Goal: Transaction & Acquisition: Download file/media

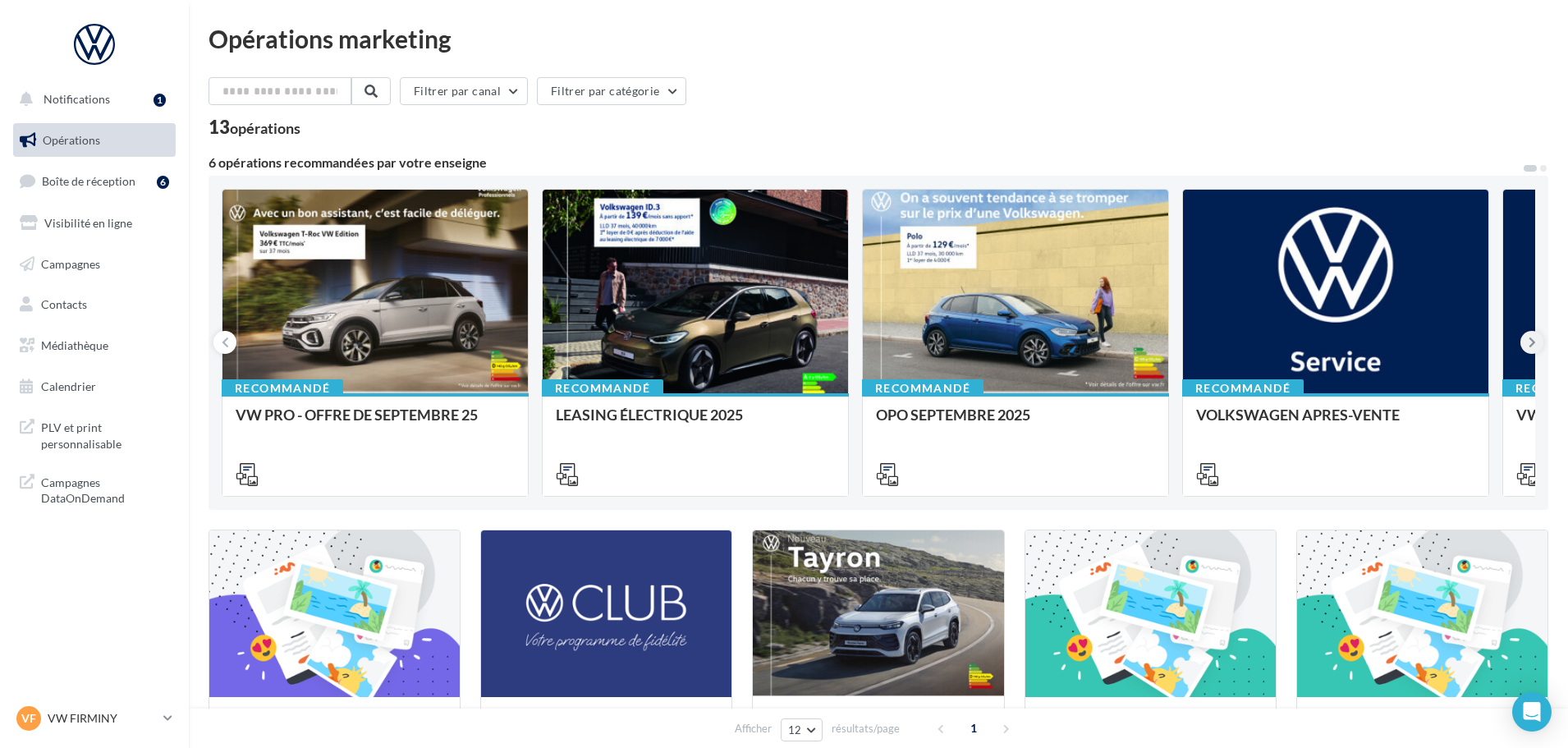
click at [1537, 343] on button at bounding box center [1532, 342] width 23 height 23
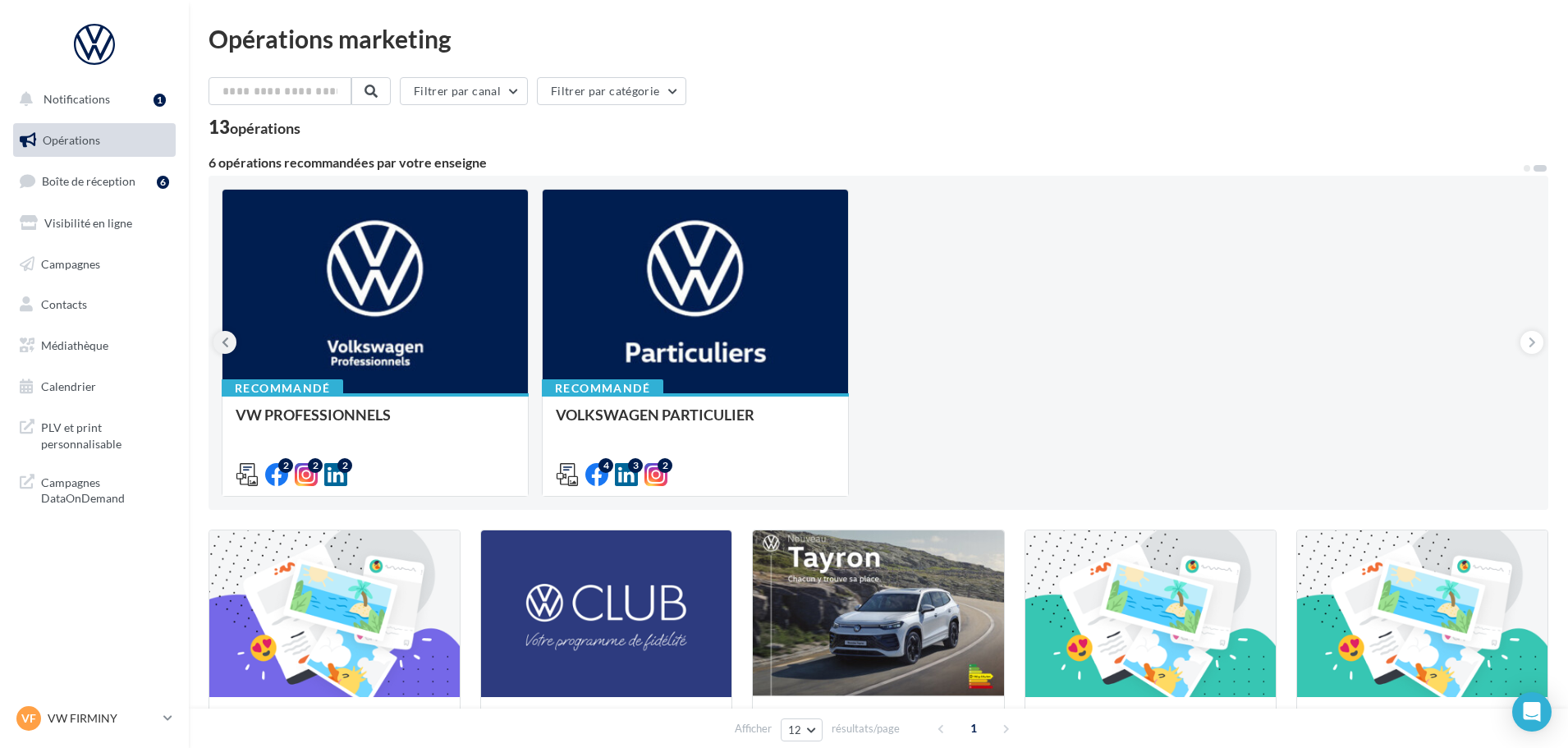
click at [219, 342] on button at bounding box center [224, 342] width 23 height 23
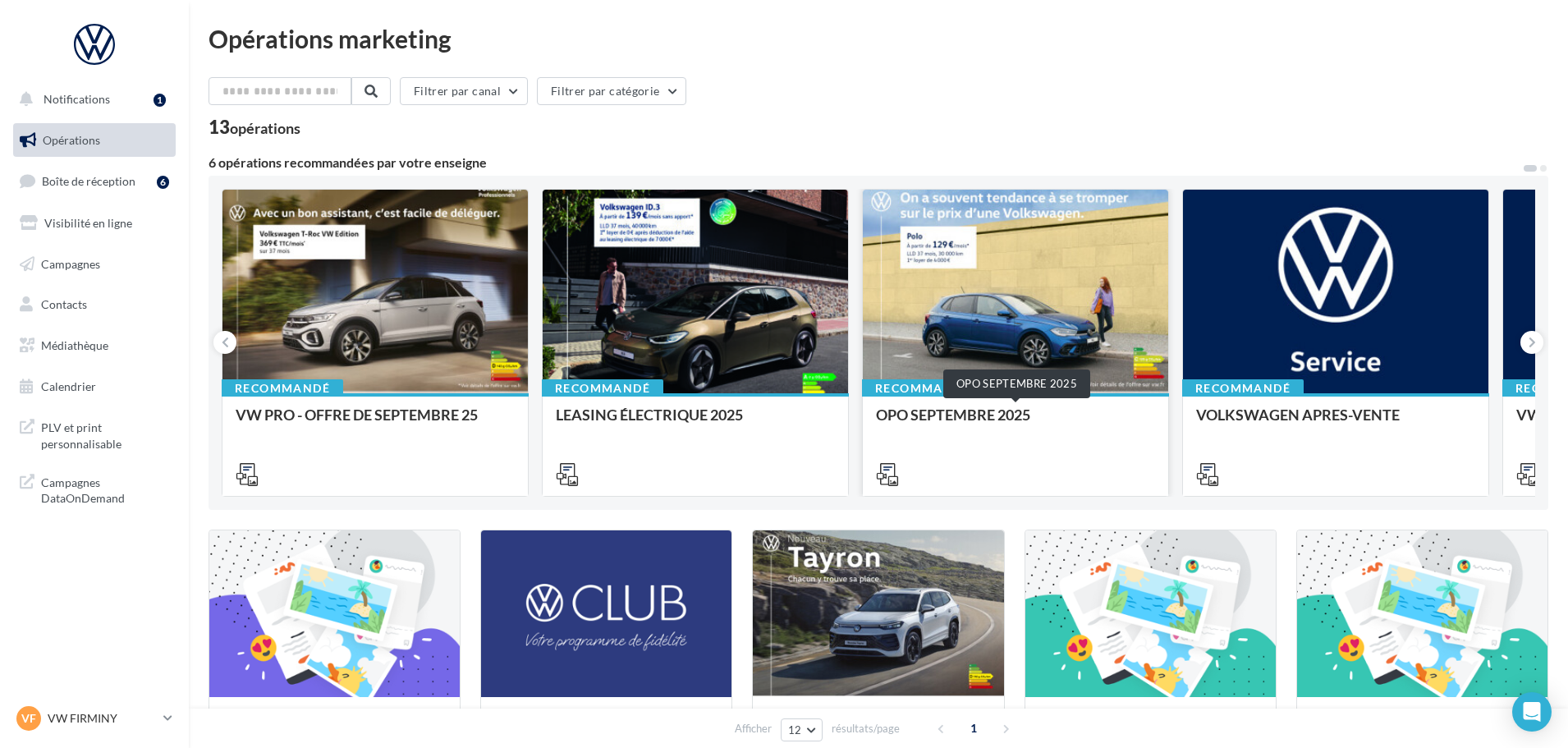
click at [942, 424] on div "OPO SEPTEMBRE 2025" at bounding box center [1016, 423] width 279 height 32
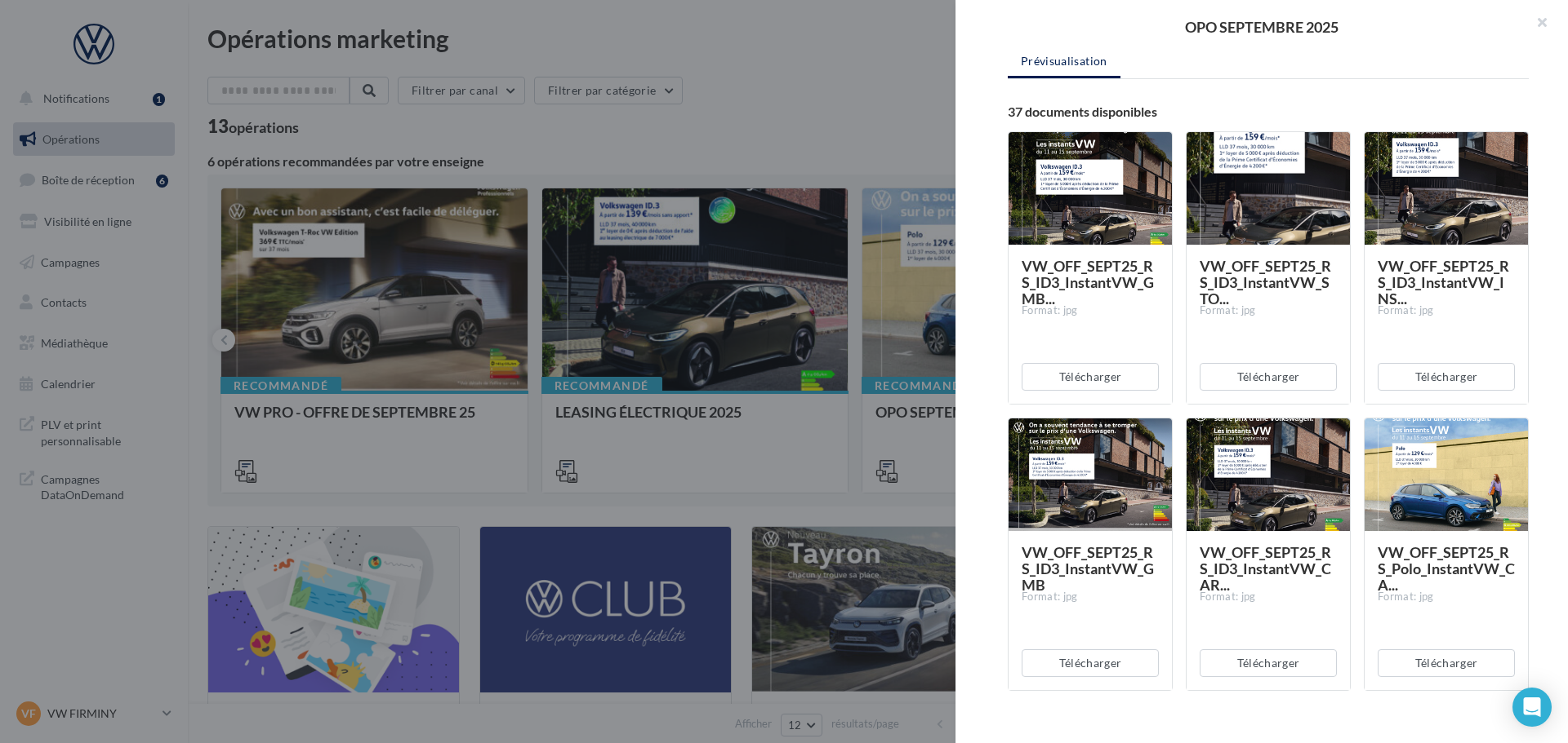
scroll to position [245, 0]
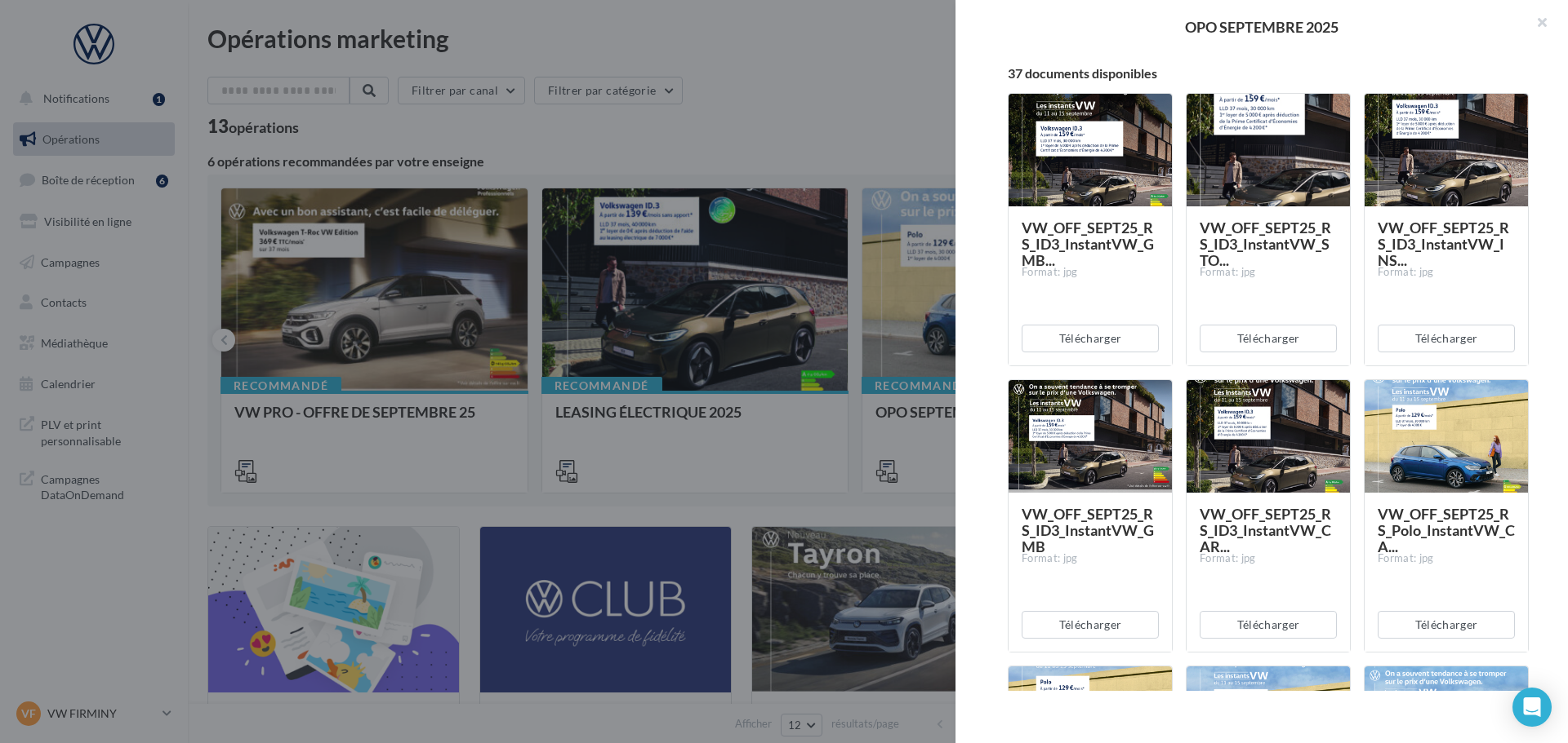
click at [1451, 439] on div at bounding box center [1445, 436] width 163 height 114
click at [1450, 439] on div at bounding box center [1445, 436] width 163 height 114
click at [1430, 624] on button "Télécharger" at bounding box center [1446, 625] width 137 height 27
click at [1290, 449] on div at bounding box center [1267, 436] width 163 height 114
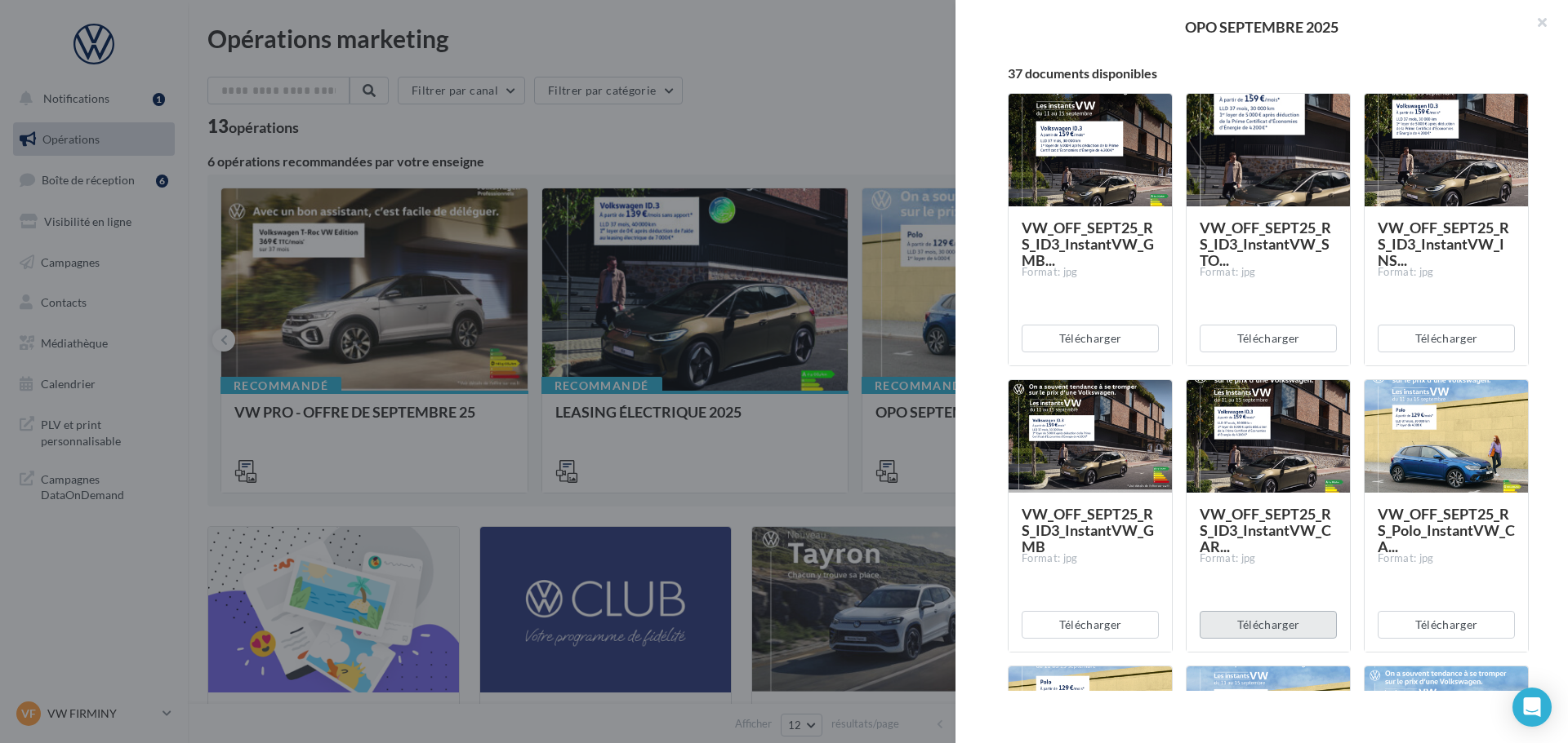
click at [1293, 622] on button "Télécharger" at bounding box center [1268, 625] width 137 height 27
click at [1108, 628] on button "Télécharger" at bounding box center [1089, 625] width 137 height 27
click at [1276, 632] on button "Télécharger" at bounding box center [1268, 625] width 137 height 27
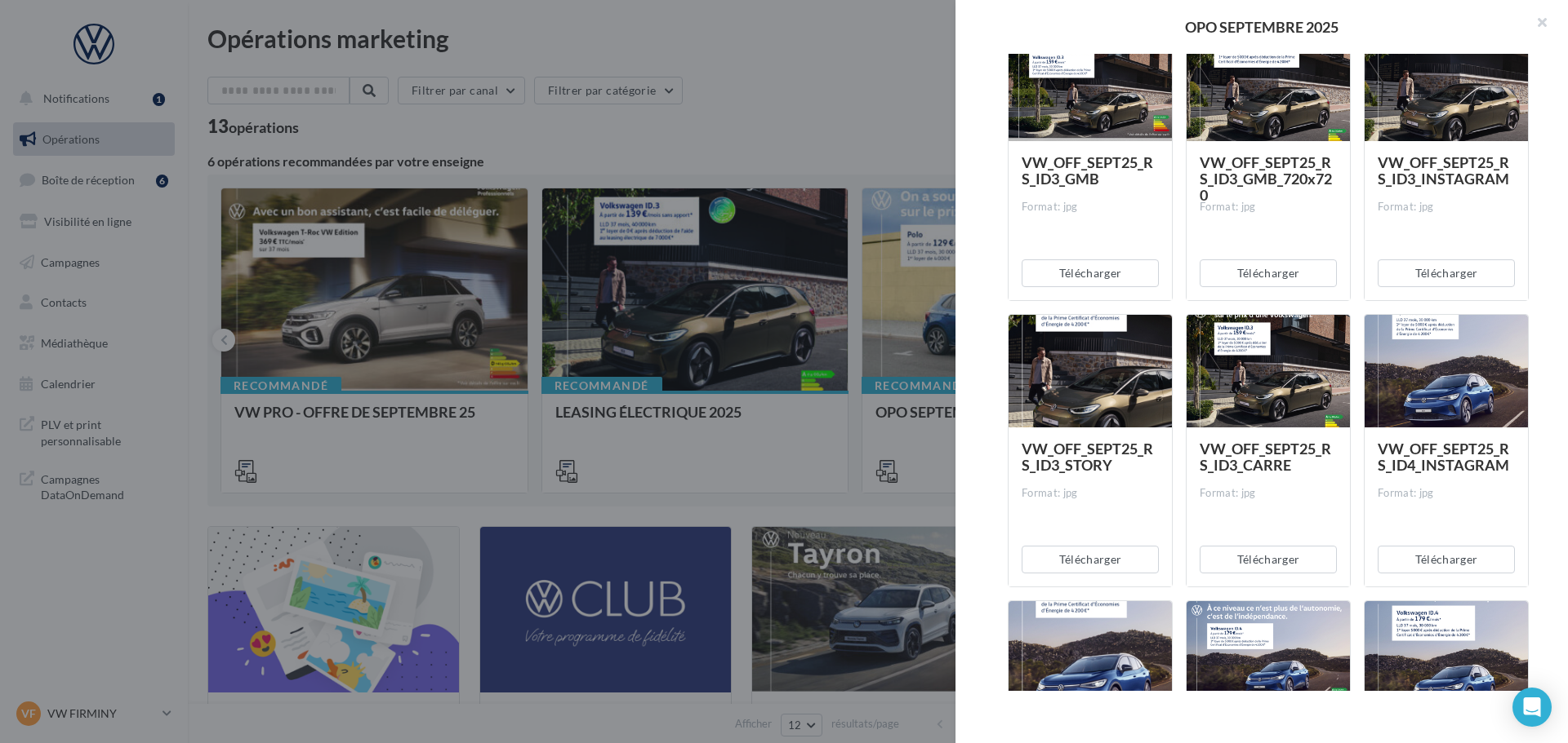
scroll to position [1751, 0]
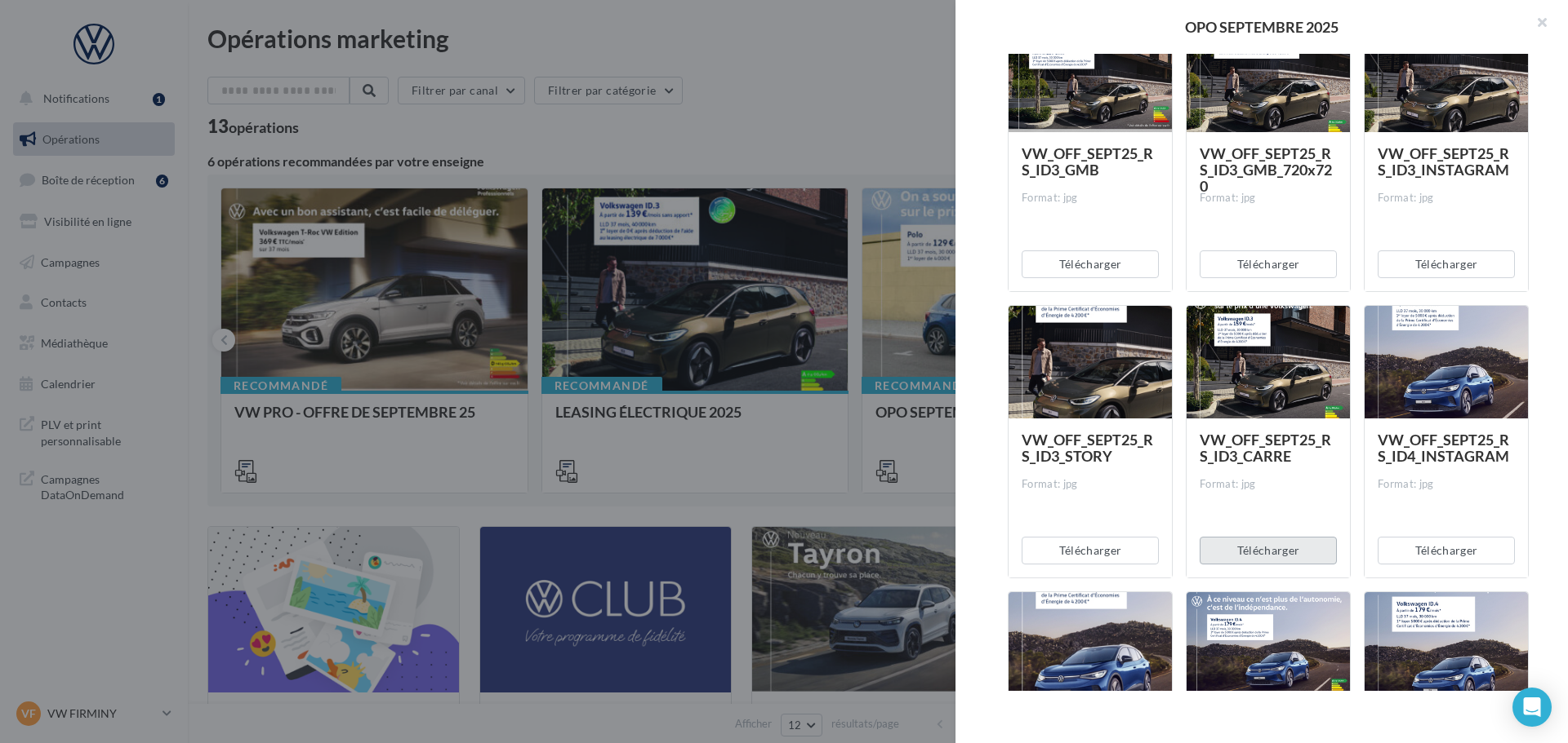
click at [1275, 549] on button "Télécharger" at bounding box center [1268, 551] width 137 height 27
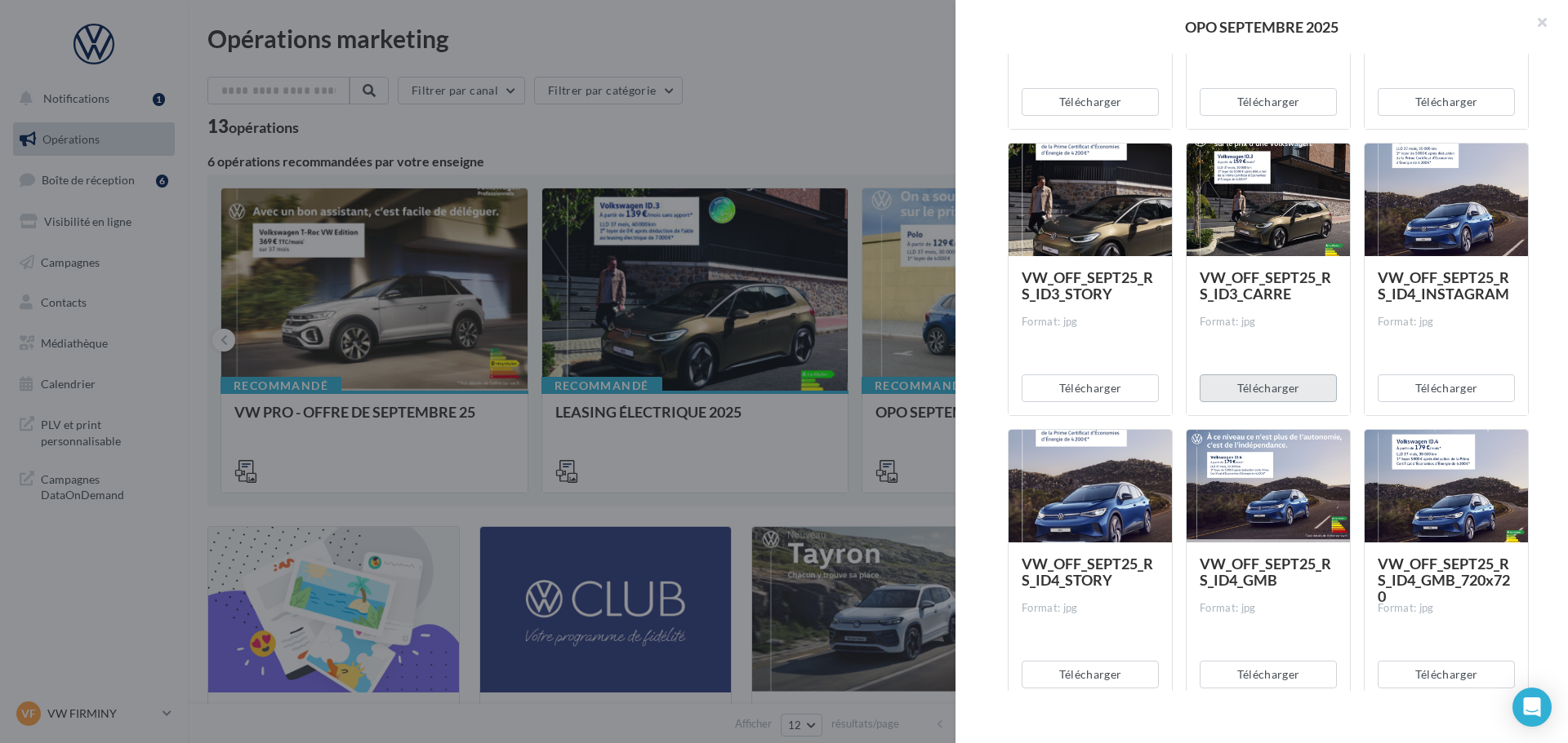
scroll to position [2159, 0]
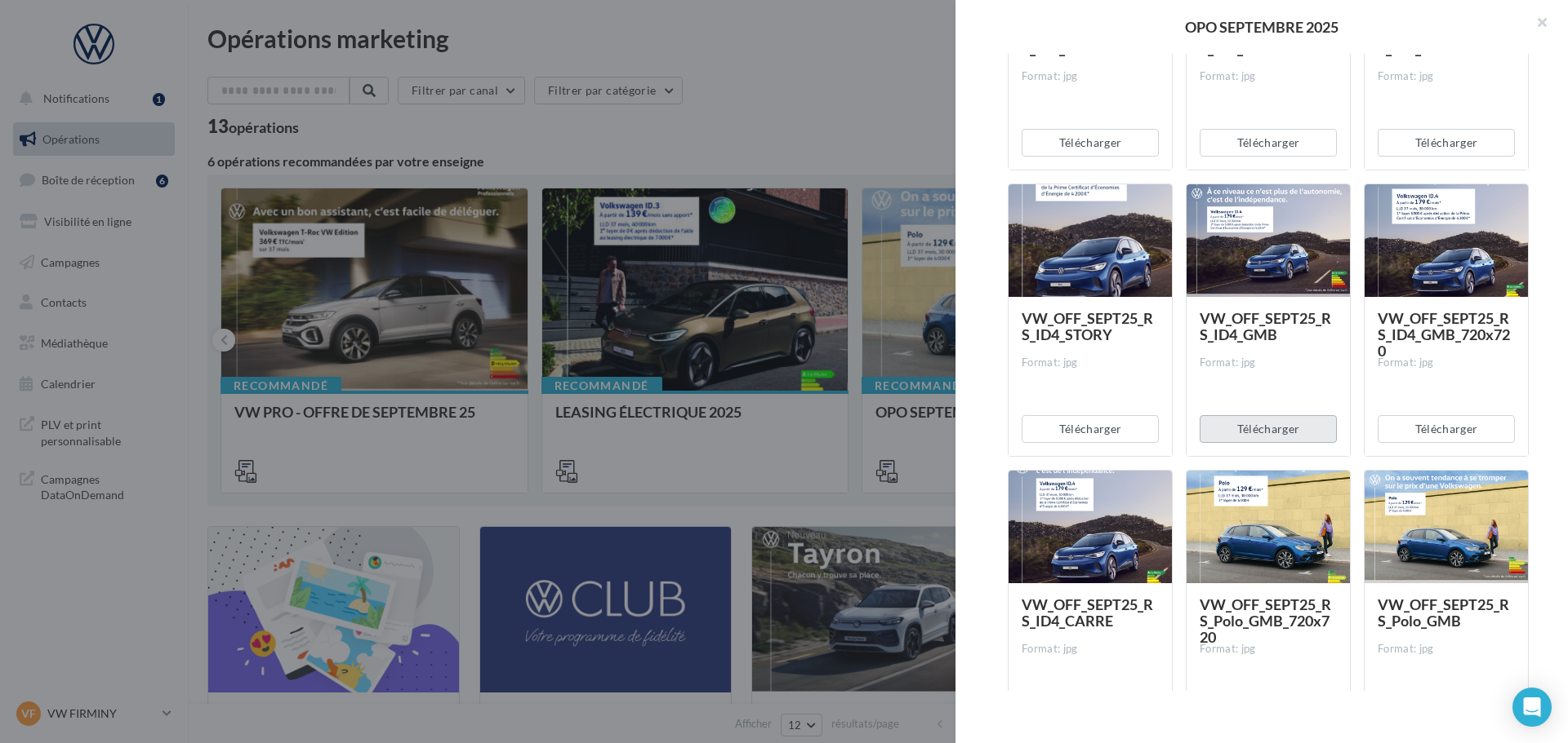
click at [1276, 426] on button "Télécharger" at bounding box center [1268, 429] width 137 height 27
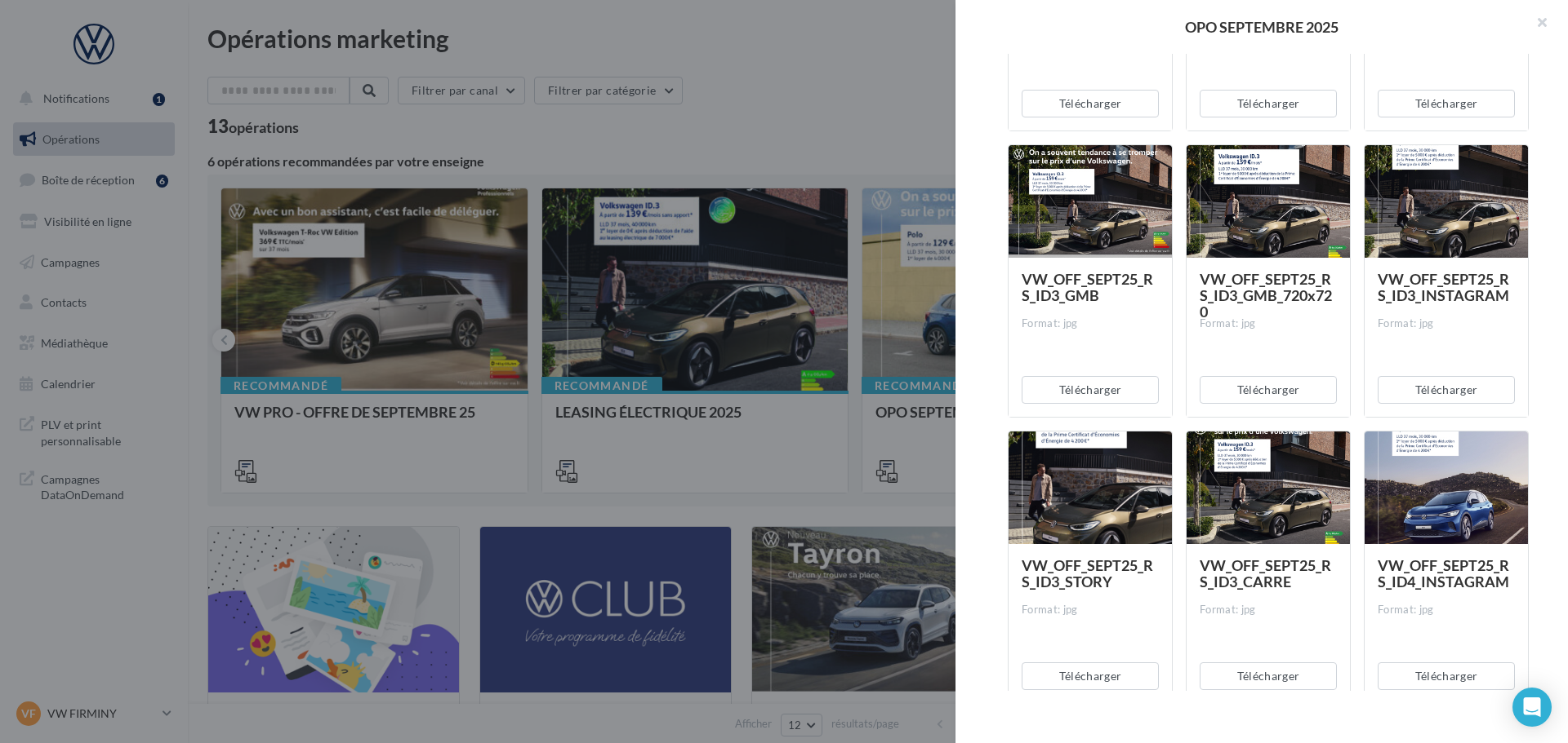
scroll to position [1507, 0]
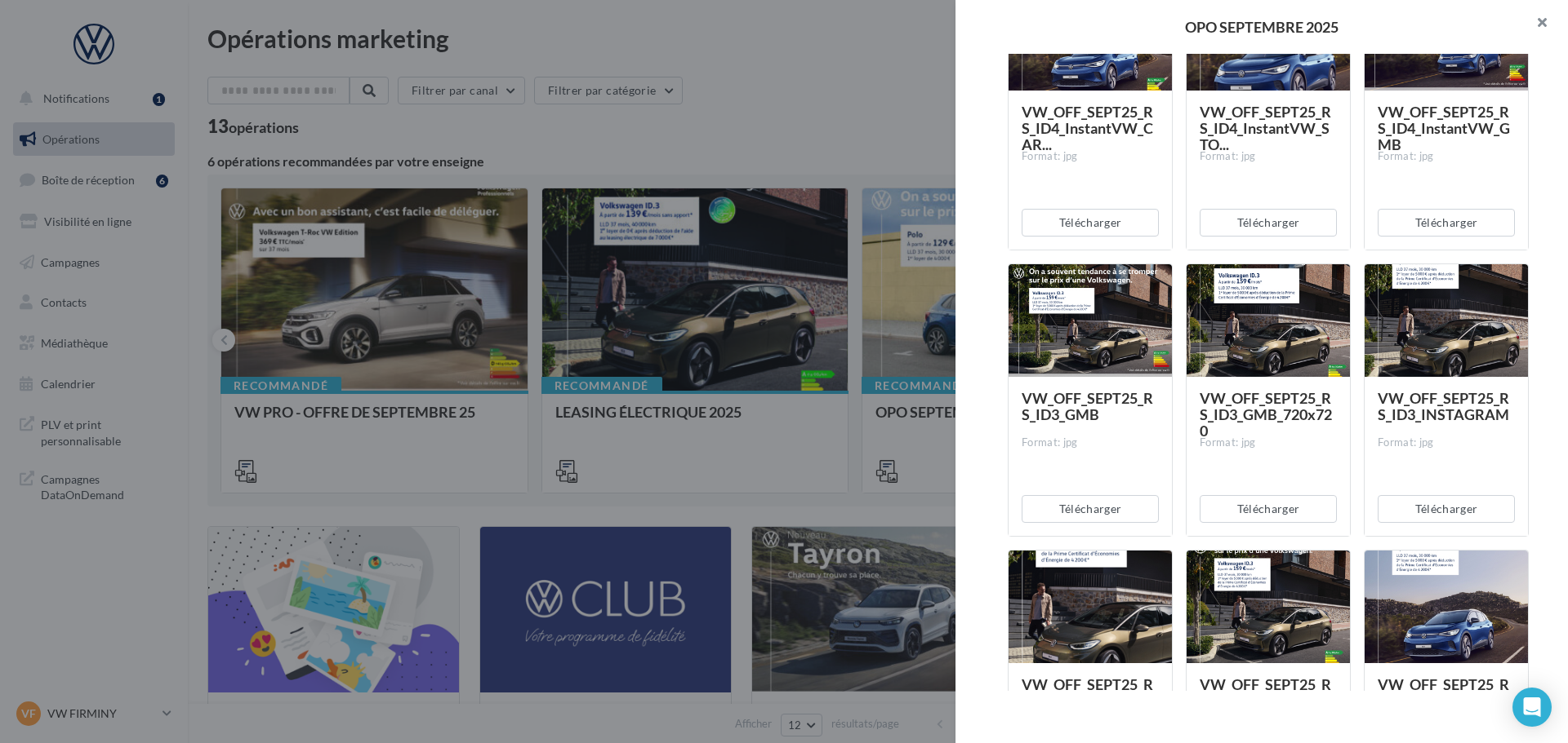
click at [1547, 23] on button "button" at bounding box center [1535, 24] width 65 height 49
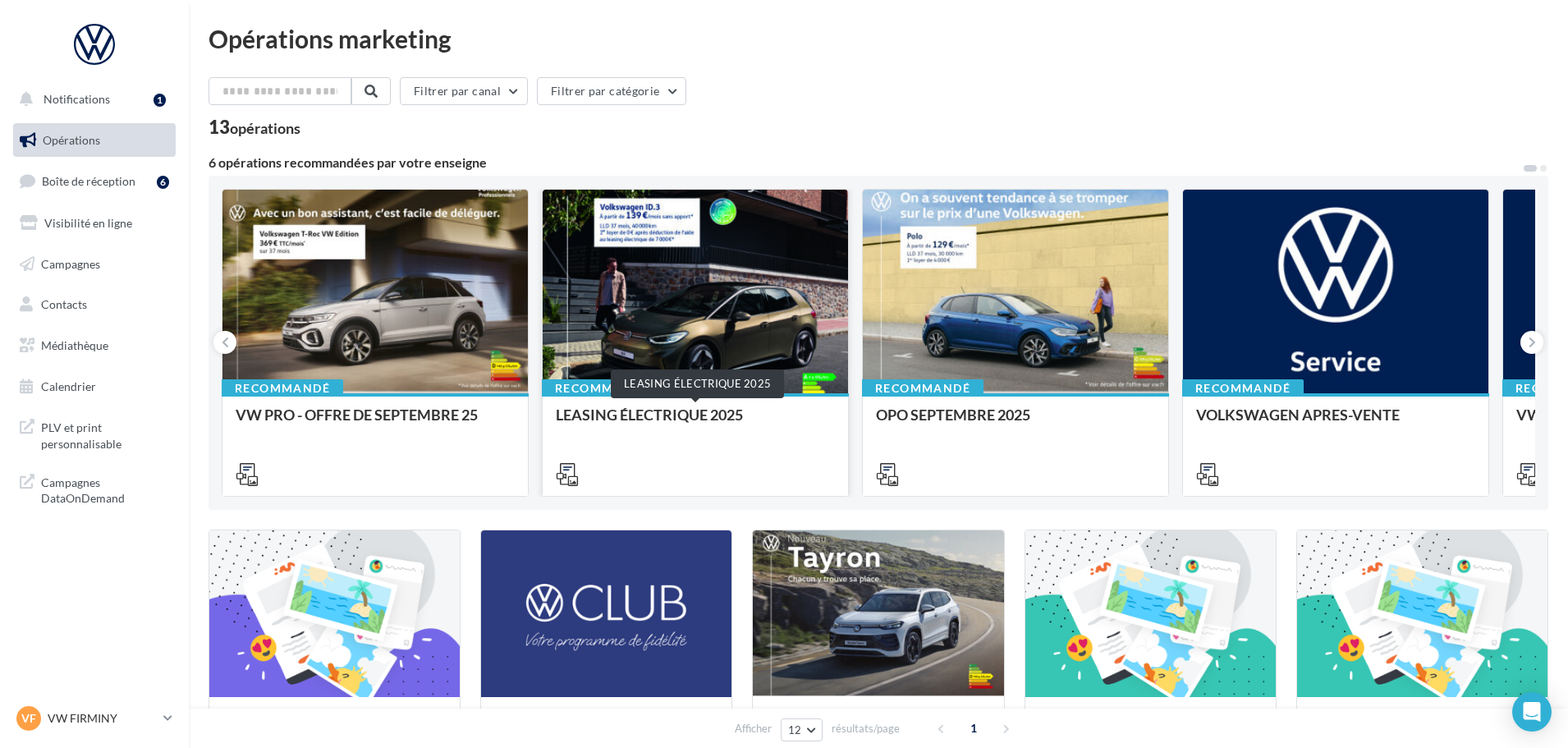
click at [737, 412] on div "LEASING ÉLECTRIQUE 2025" at bounding box center [696, 423] width 279 height 32
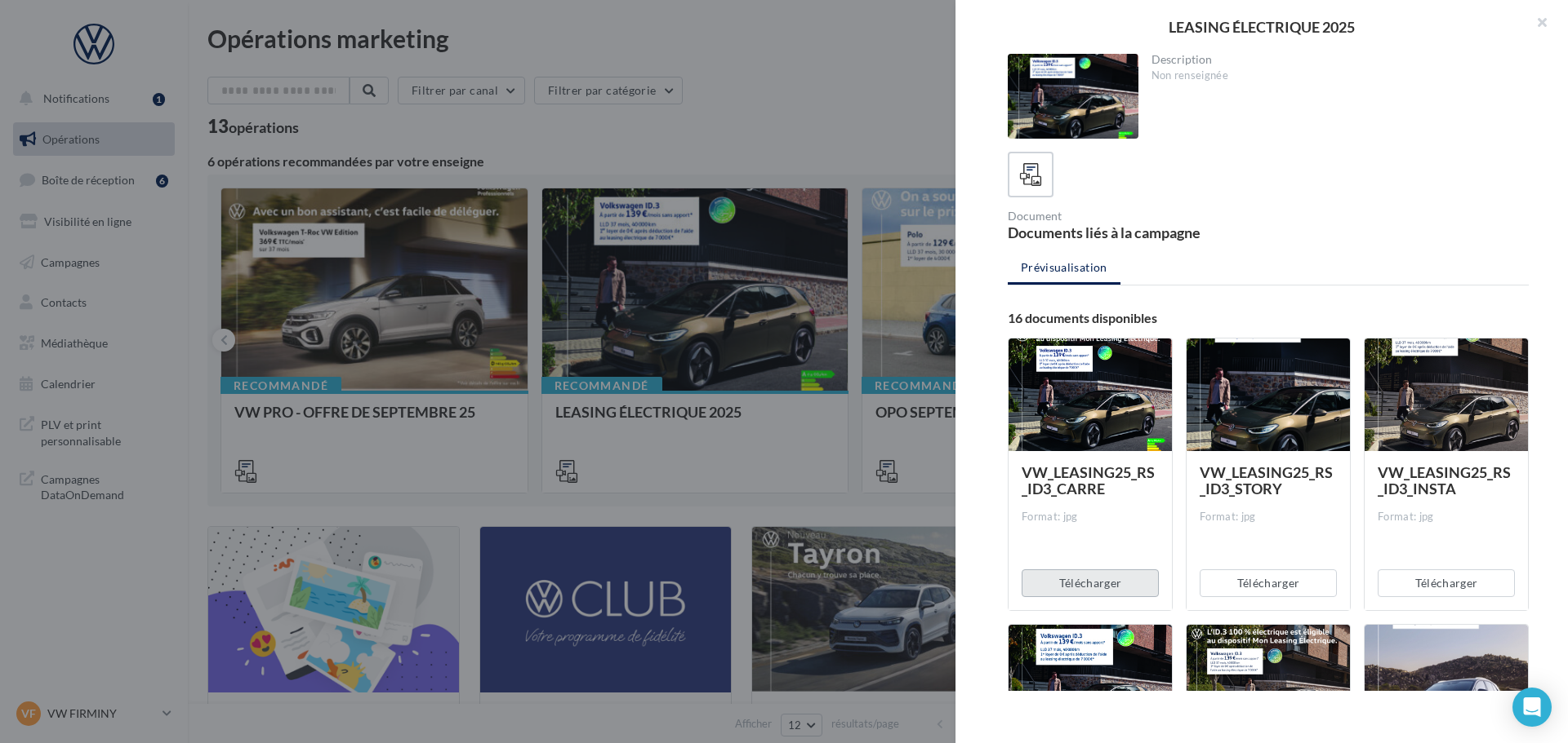
click at [1124, 573] on button "Télécharger" at bounding box center [1089, 583] width 137 height 27
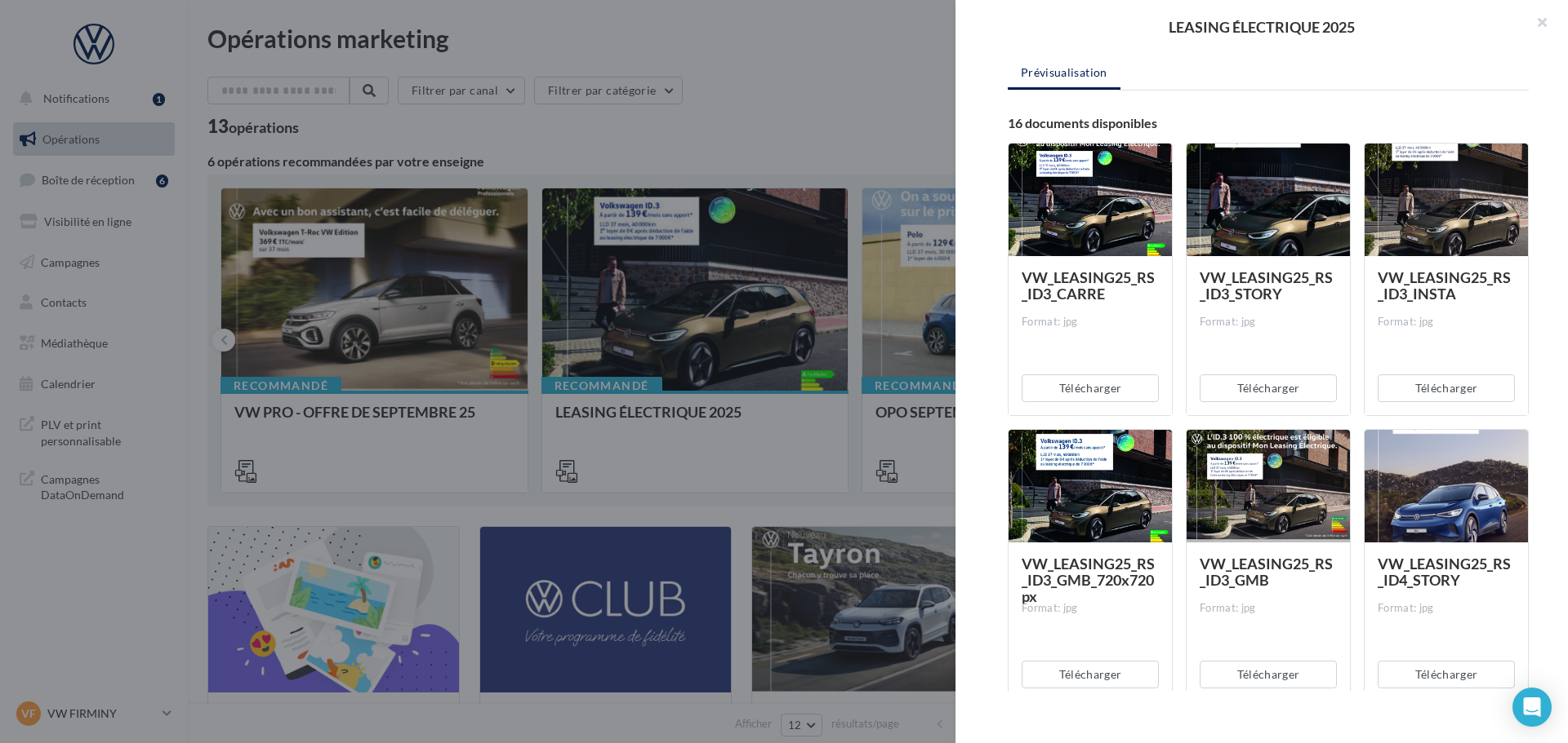
scroll to position [245, 0]
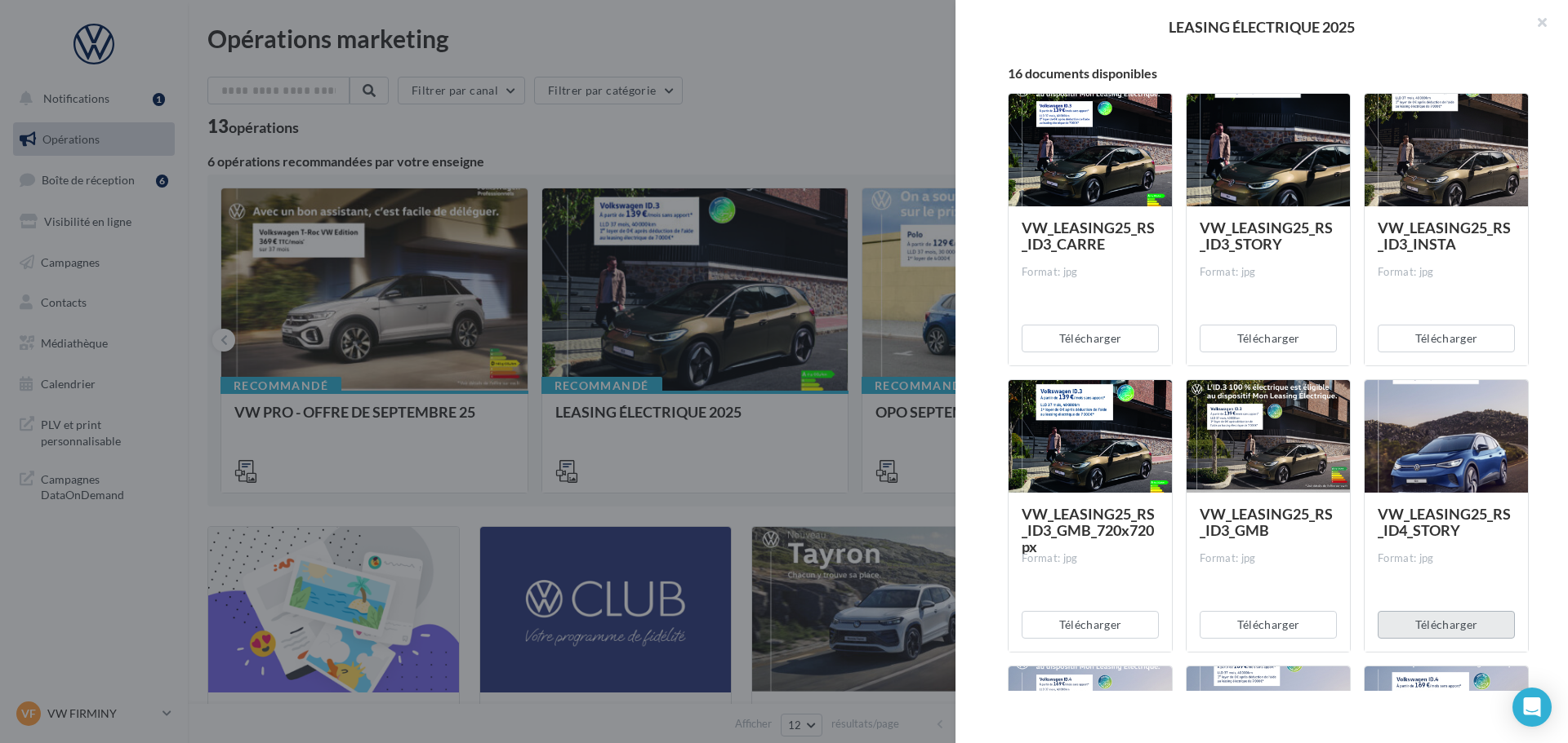
click at [1441, 625] on button "Télécharger" at bounding box center [1446, 625] width 137 height 27
drag, startPoint x: 1533, startPoint y: 22, endPoint x: 1375, endPoint y: 30, distance: 158.2
click at [1533, 22] on button "button" at bounding box center [1535, 24] width 65 height 49
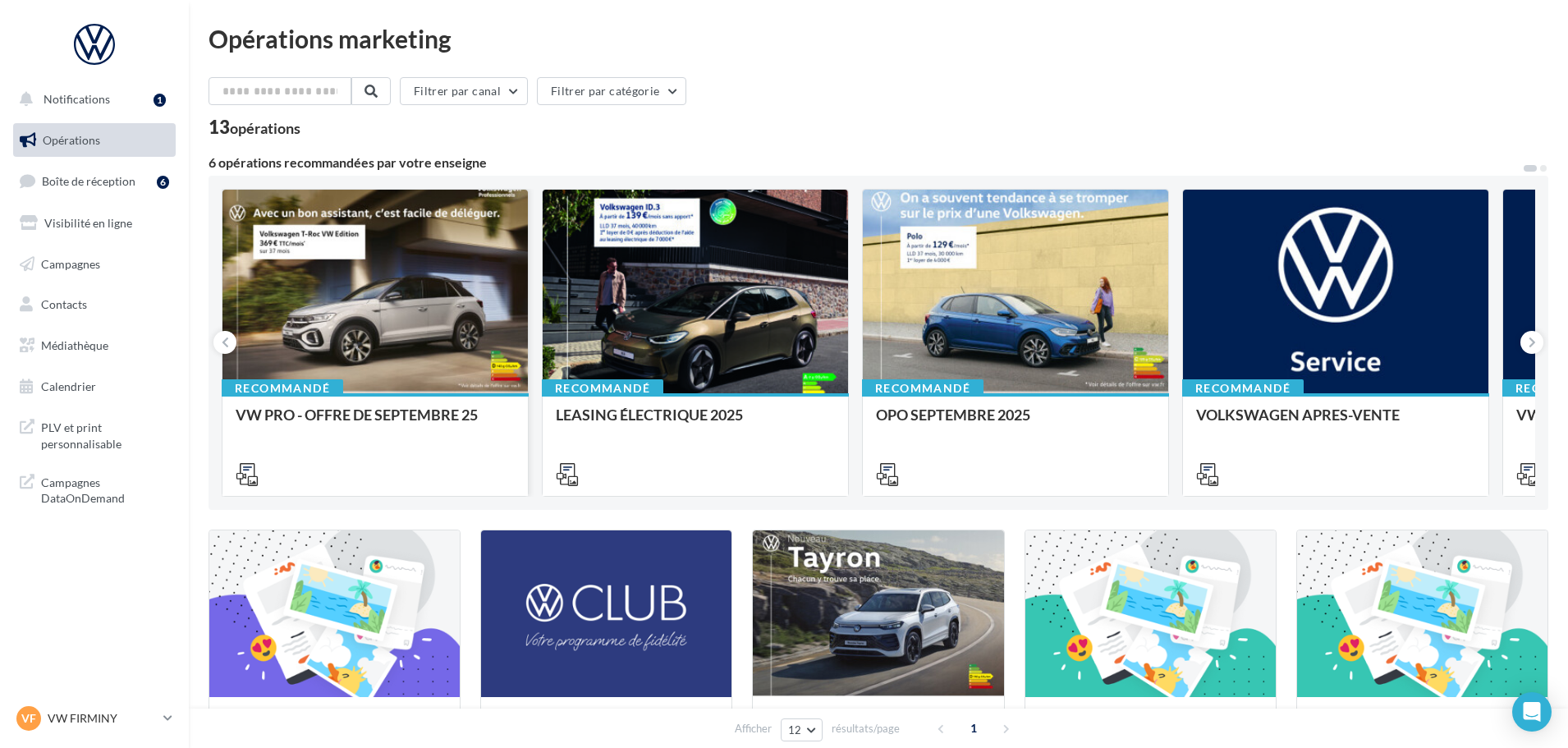
click at [408, 316] on div at bounding box center [374, 292] width 306 height 205
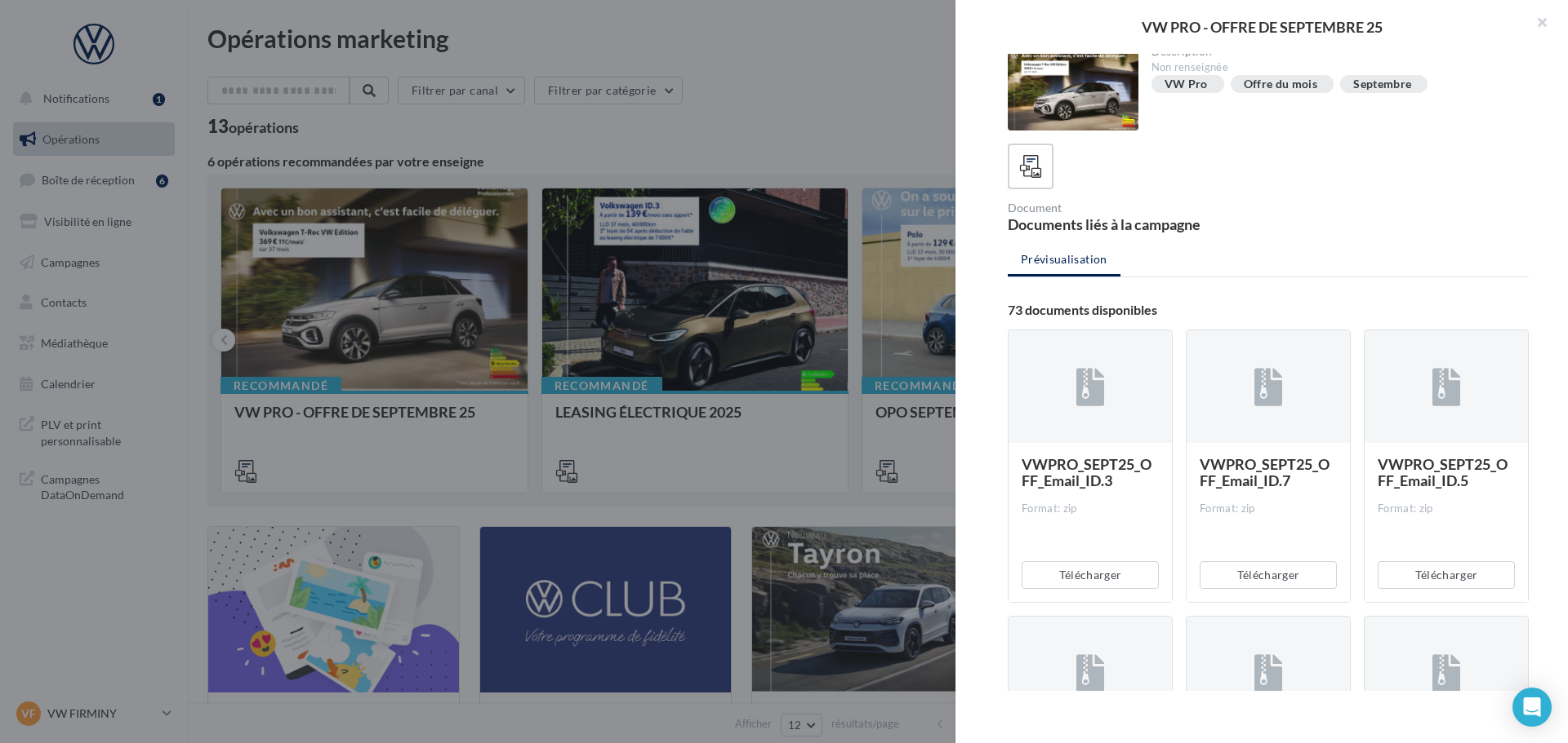
scroll to position [0, 0]
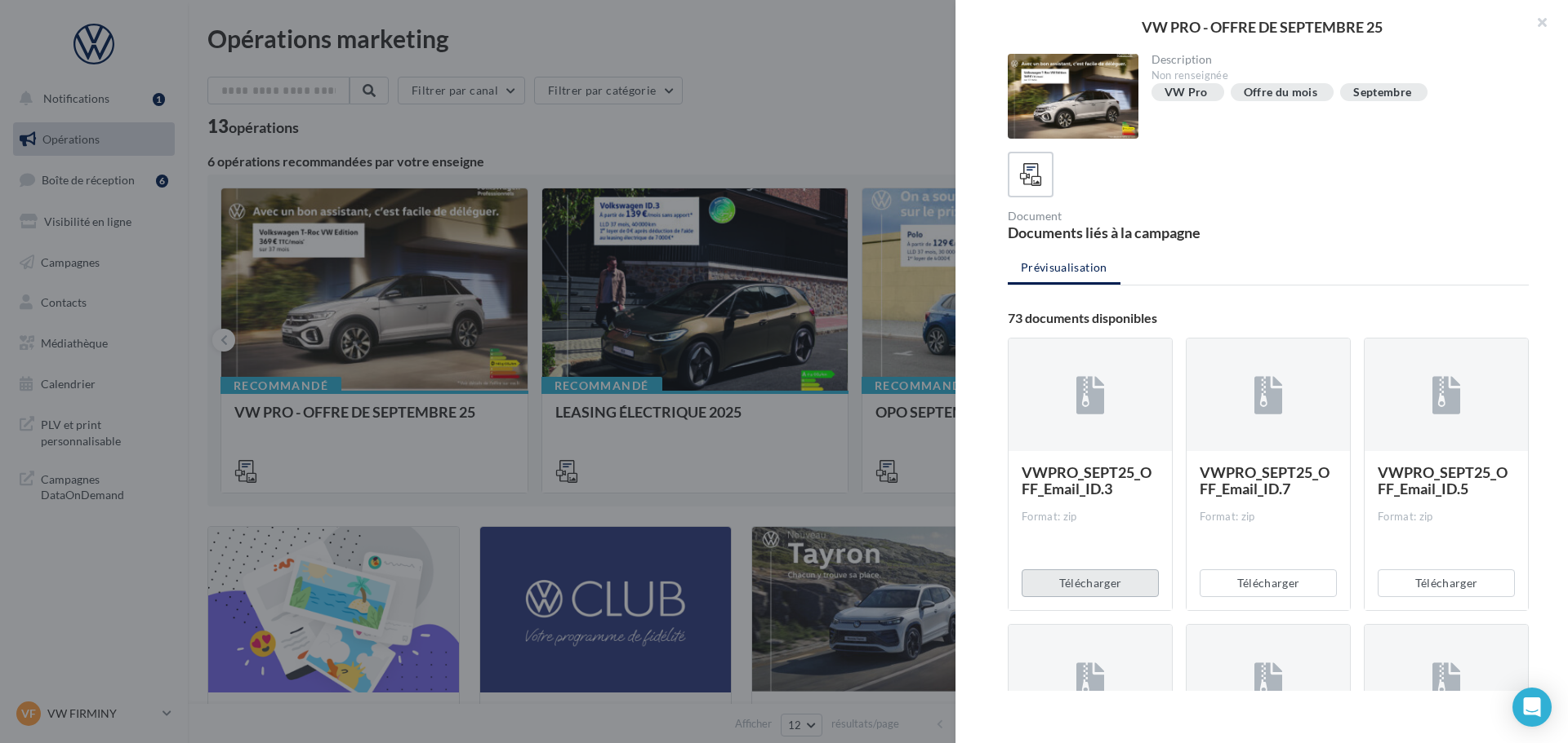
click at [1094, 575] on button "Télécharger" at bounding box center [1089, 583] width 137 height 27
click at [1483, 155] on div at bounding box center [1267, 174] width 521 height 46
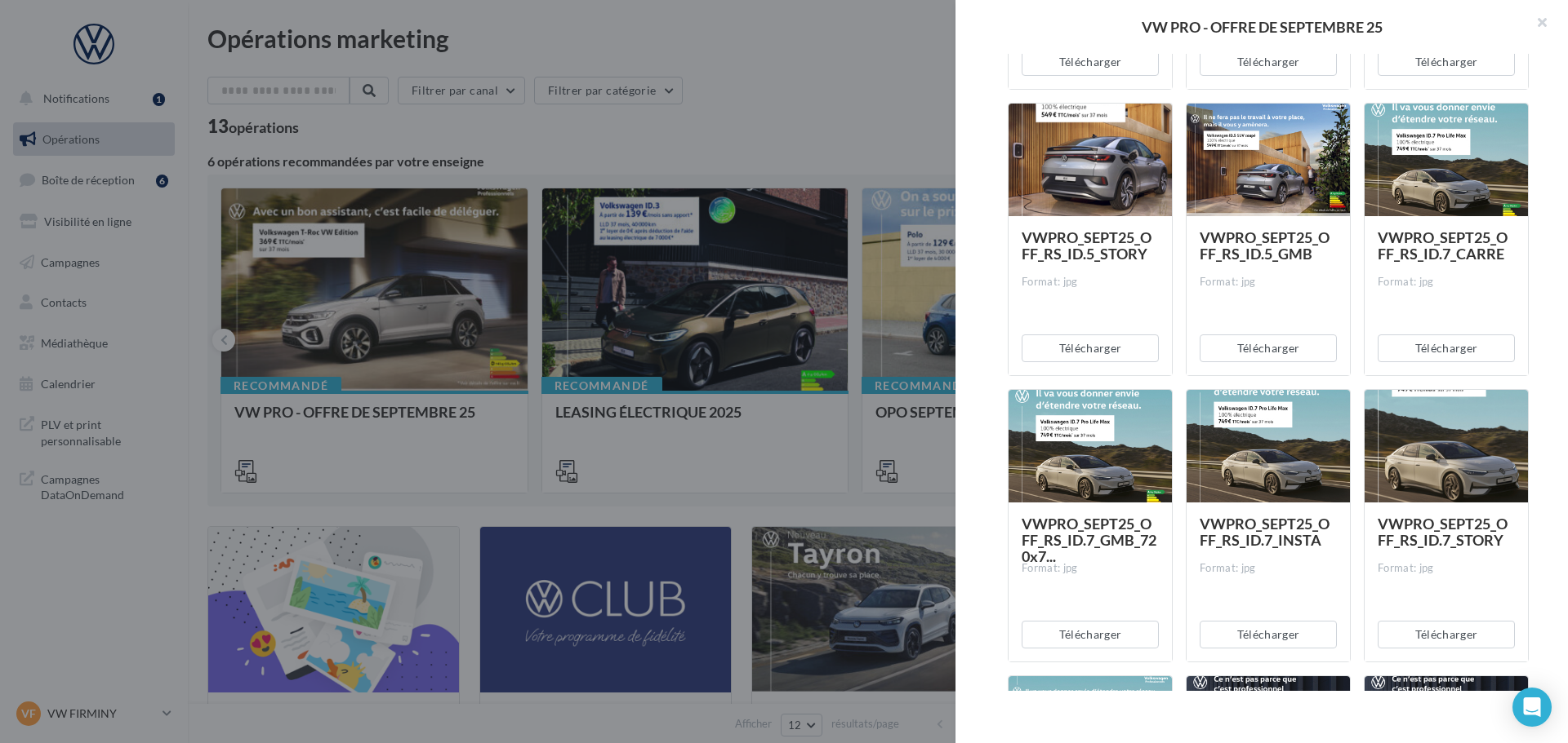
scroll to position [3101, 0]
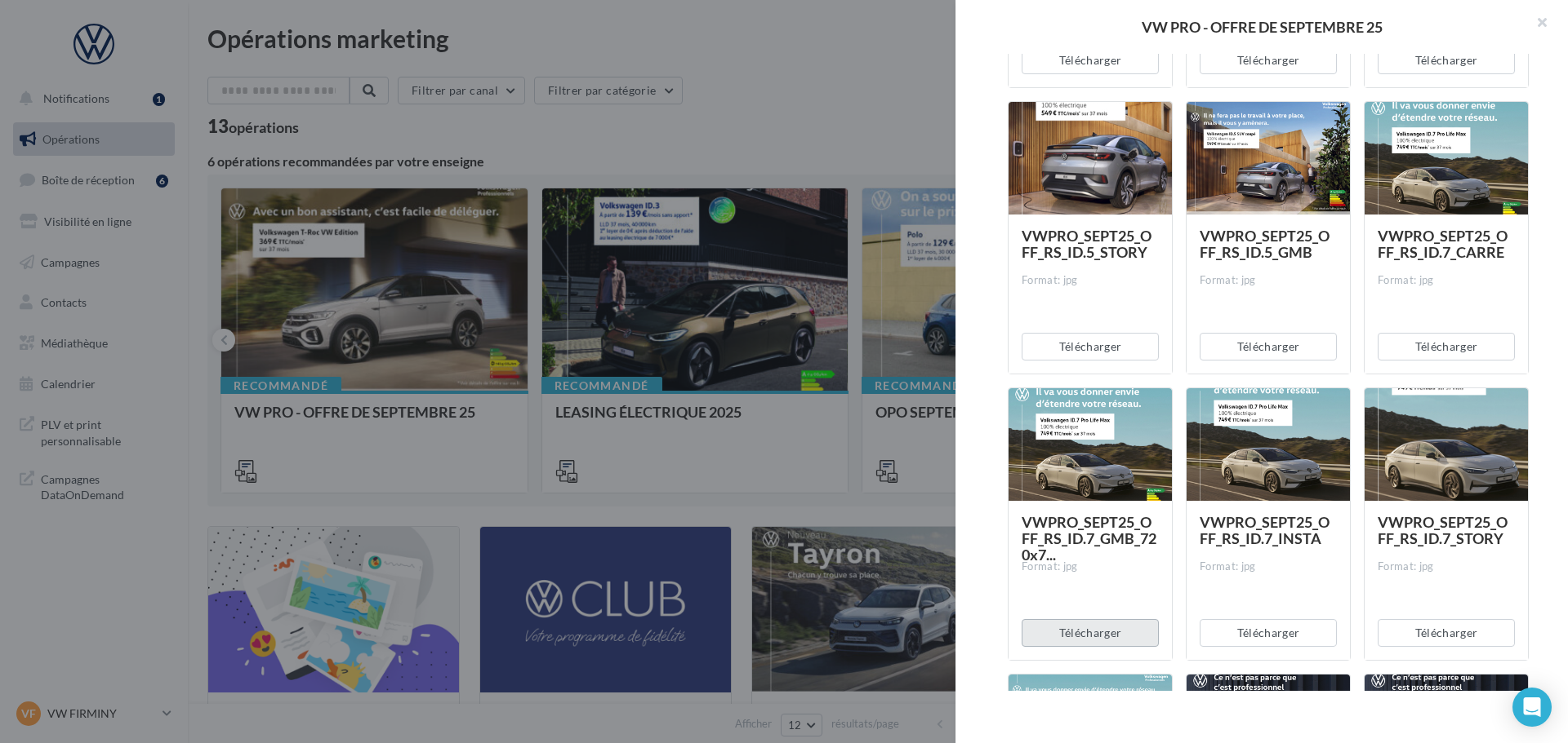
click at [1112, 636] on button "Télécharger" at bounding box center [1089, 633] width 137 height 27
